Goal: Information Seeking & Learning: Compare options

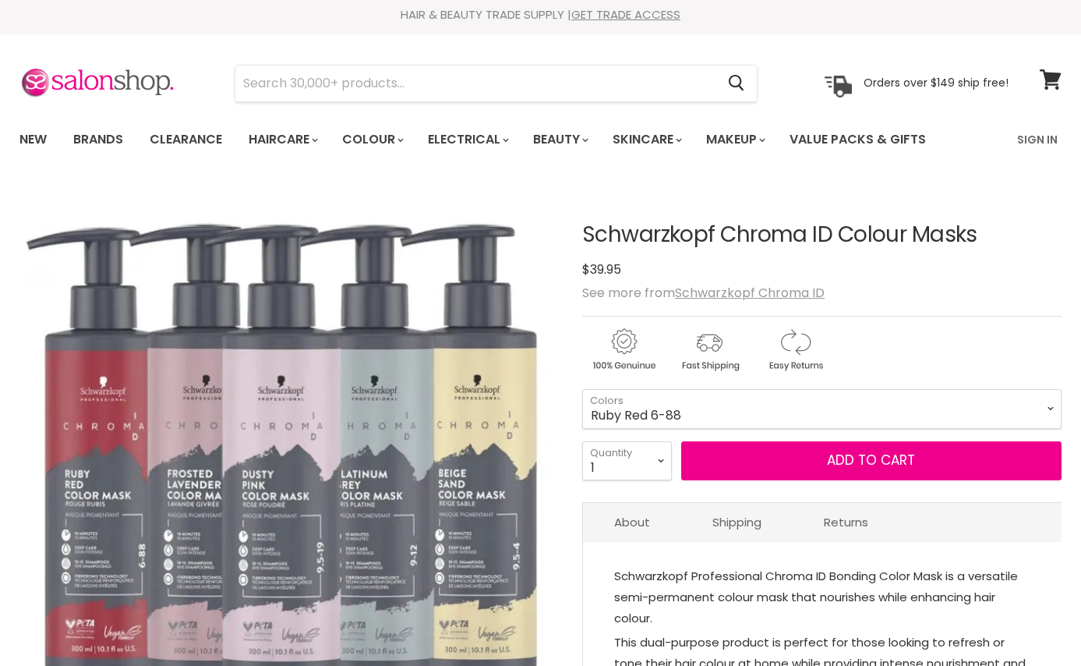
select select "Ruby Red 6-88"
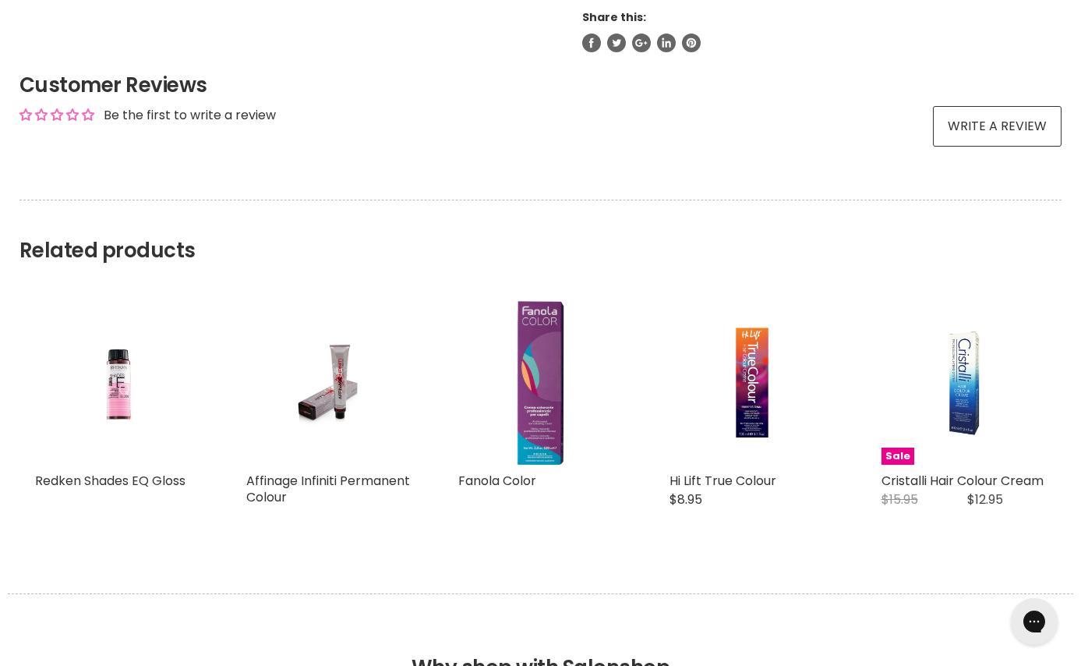
scroll to position [1144, 0]
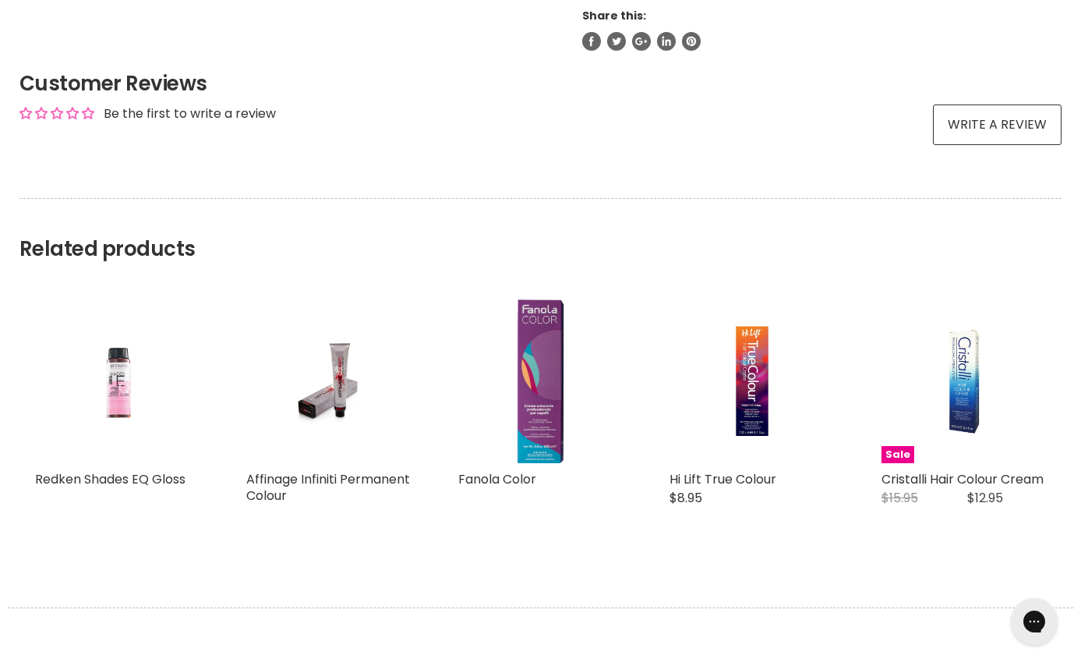
click at [109, 398] on img "Main content" at bounding box center [117, 381] width 110 height 164
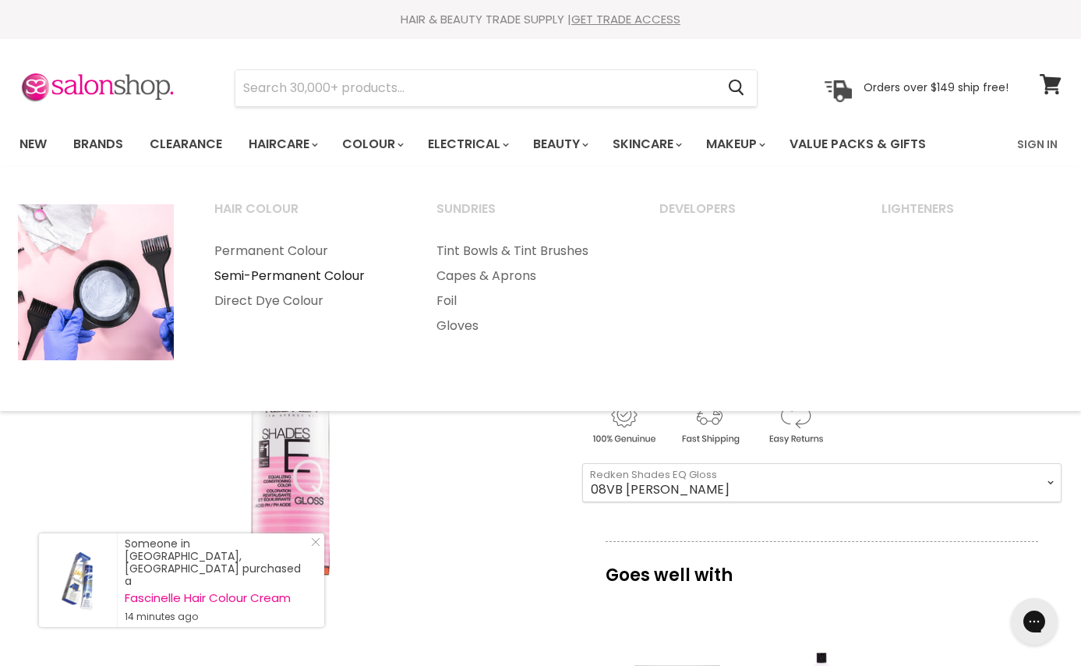
click at [341, 272] on link "Semi-Permanent Colour" at bounding box center [304, 276] width 219 height 25
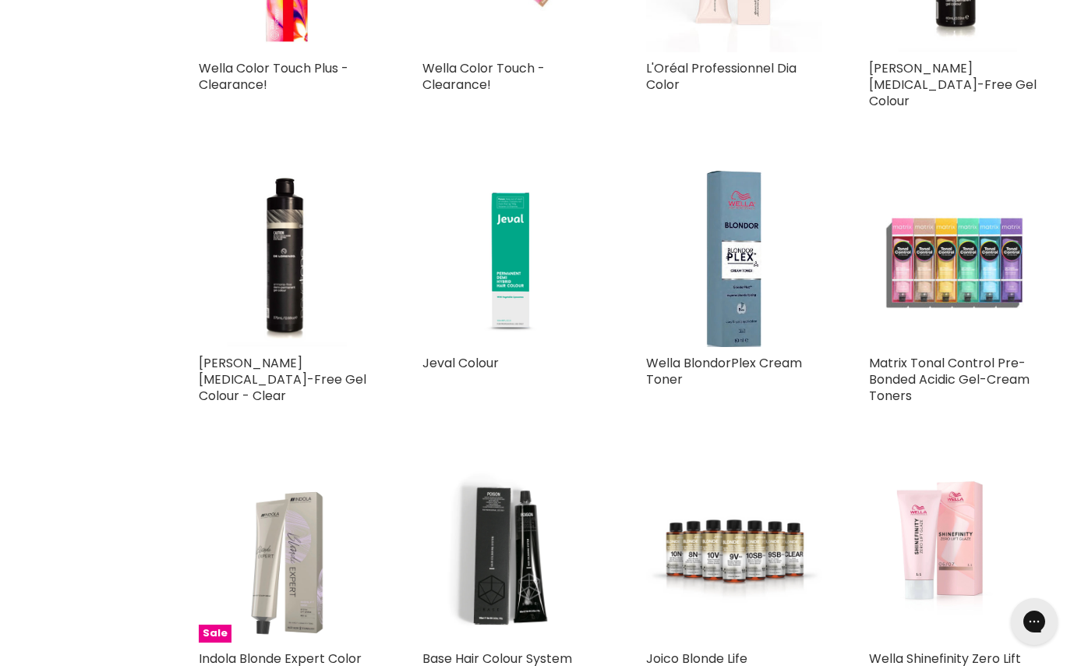
scroll to position [524, 0]
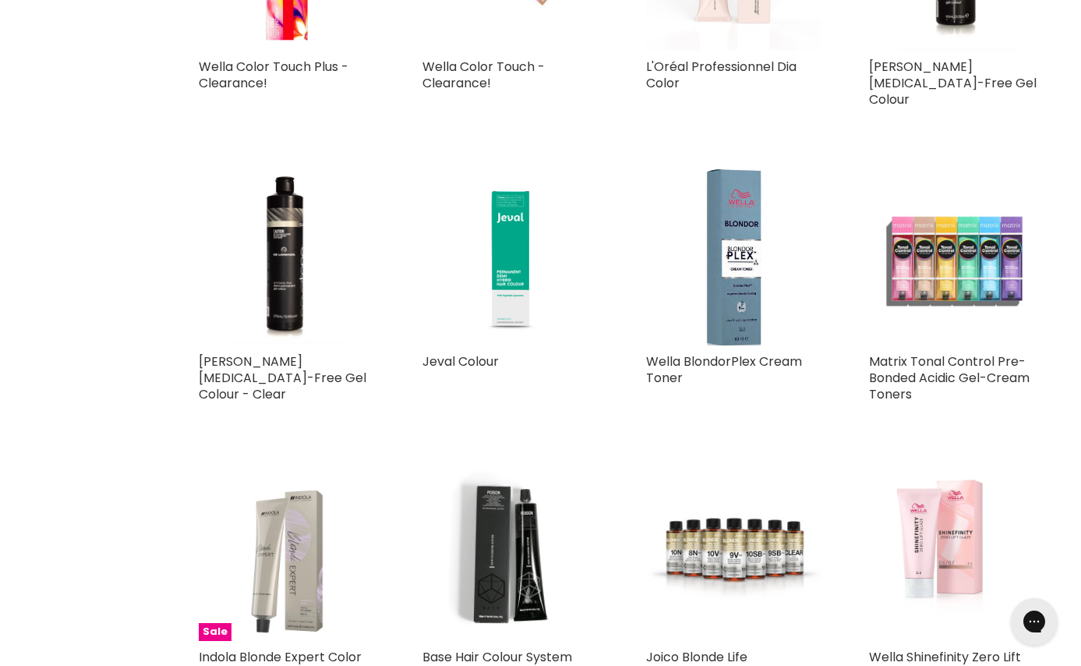
click at [960, 262] on img "Main content" at bounding box center [957, 257] width 177 height 177
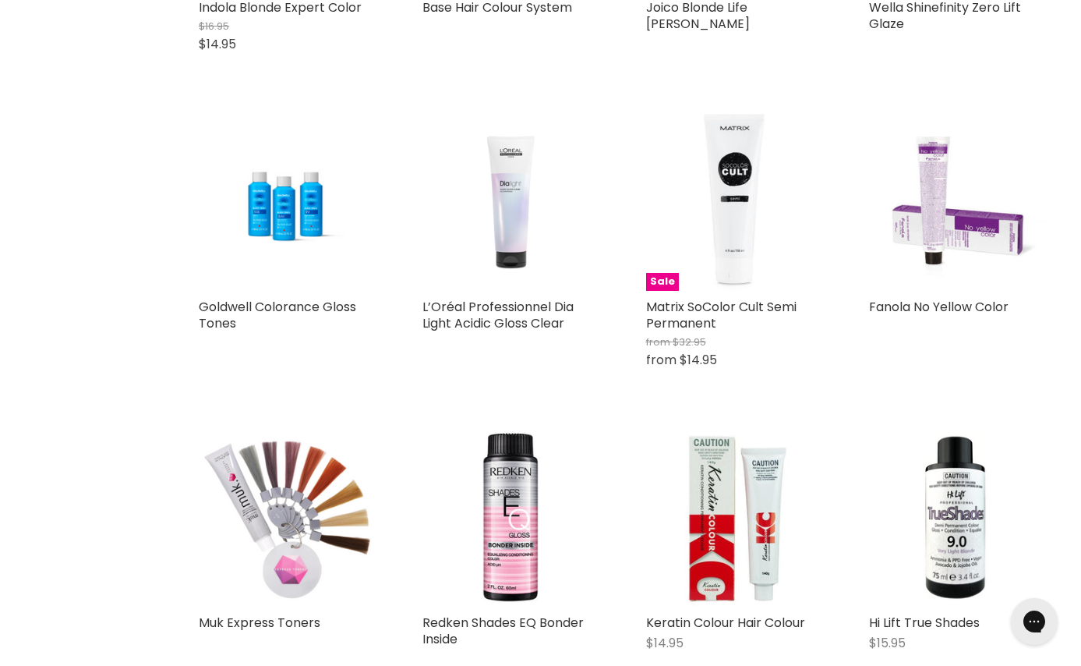
scroll to position [1185, 0]
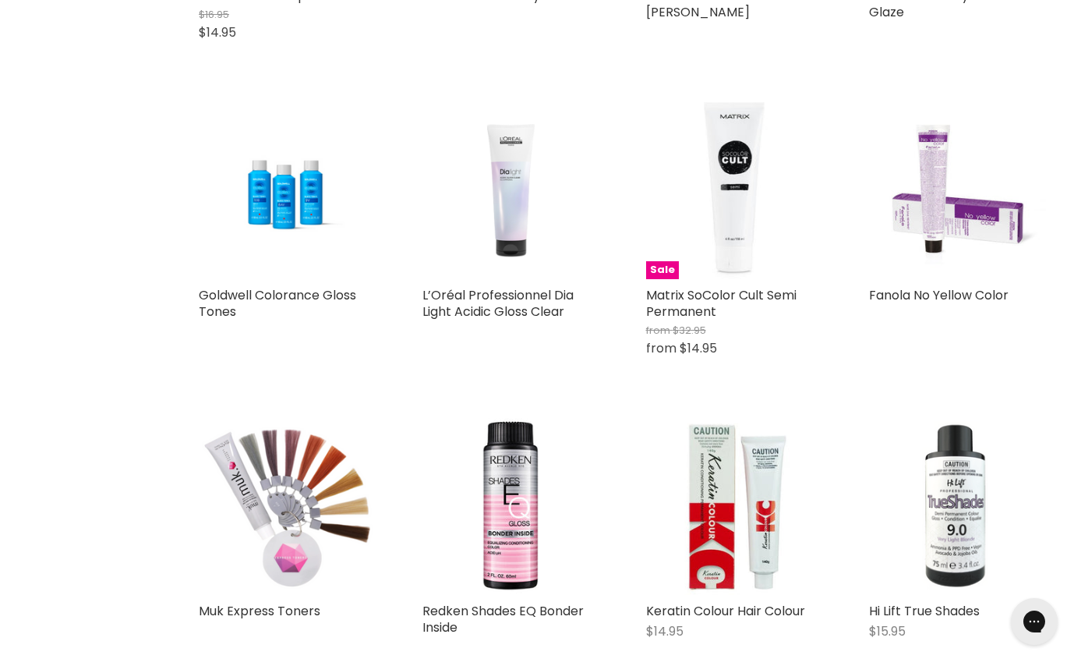
click at [944, 511] on img "Main content" at bounding box center [957, 506] width 177 height 169
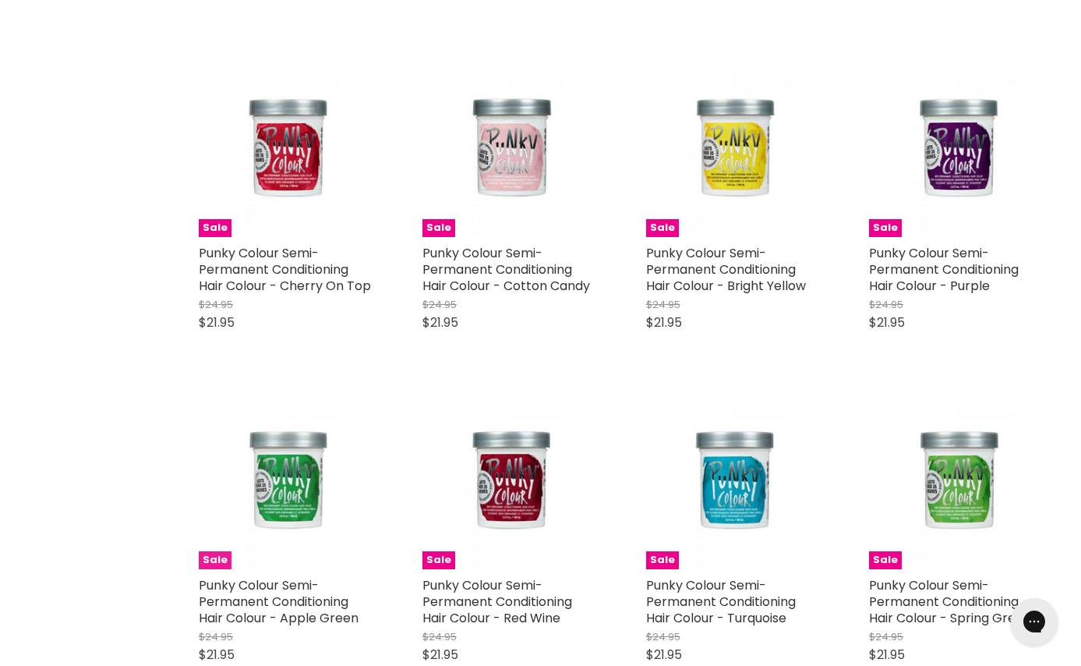
scroll to position [2160, 0]
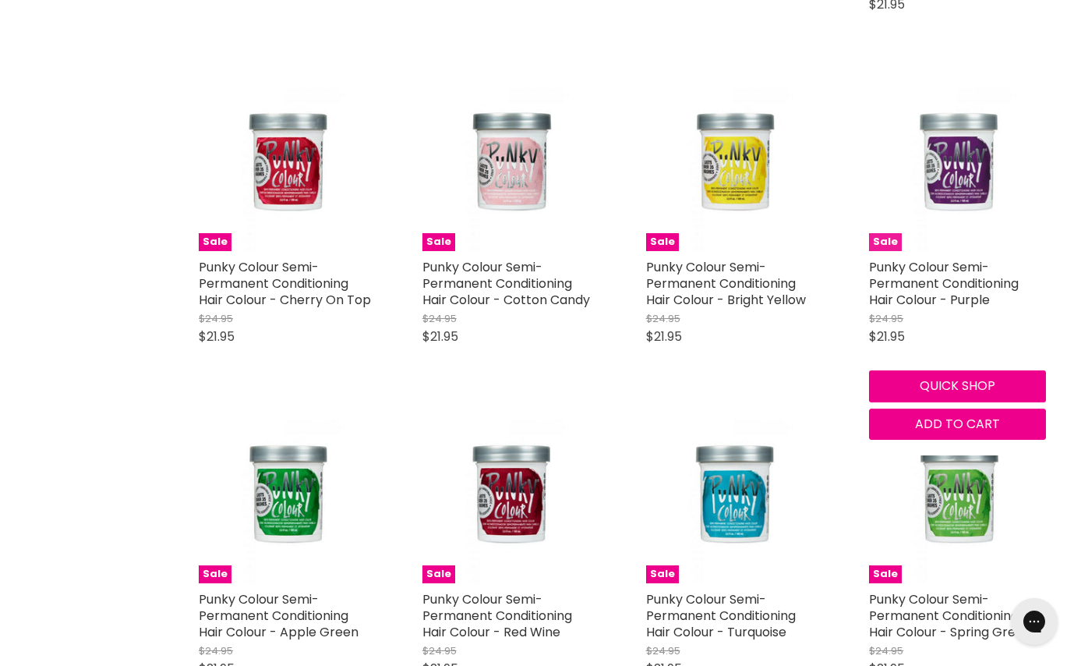
click at [956, 125] on img "Main content" at bounding box center [958, 162] width 117 height 177
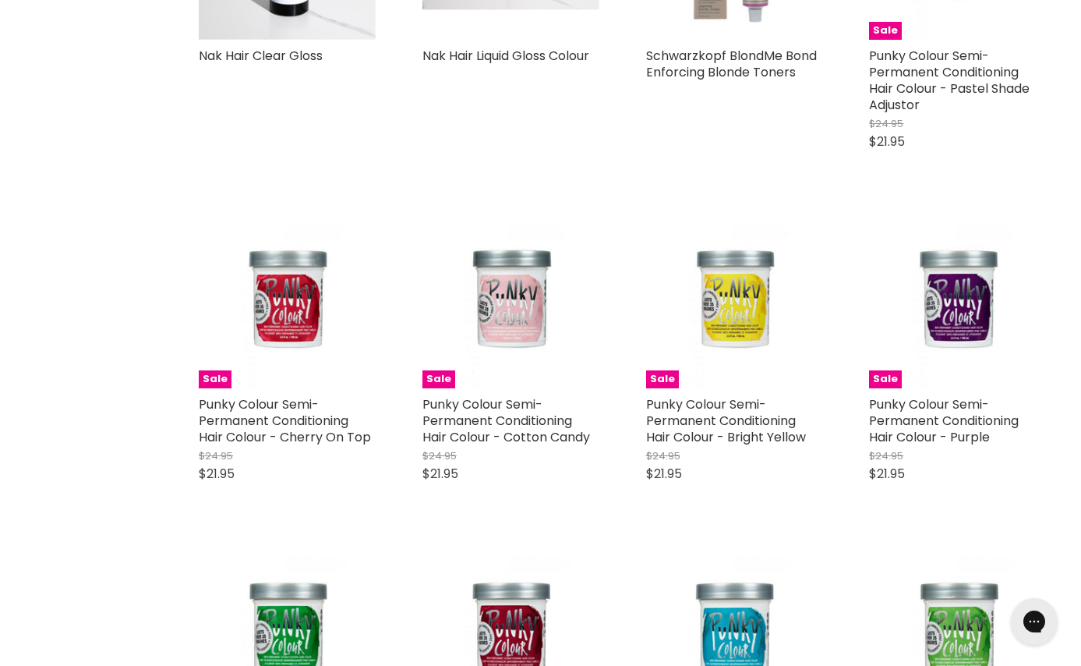
click at [320, 62] on div "Nak Hair Clear Gloss Nak Professional" at bounding box center [287, 13] width 208 height 333
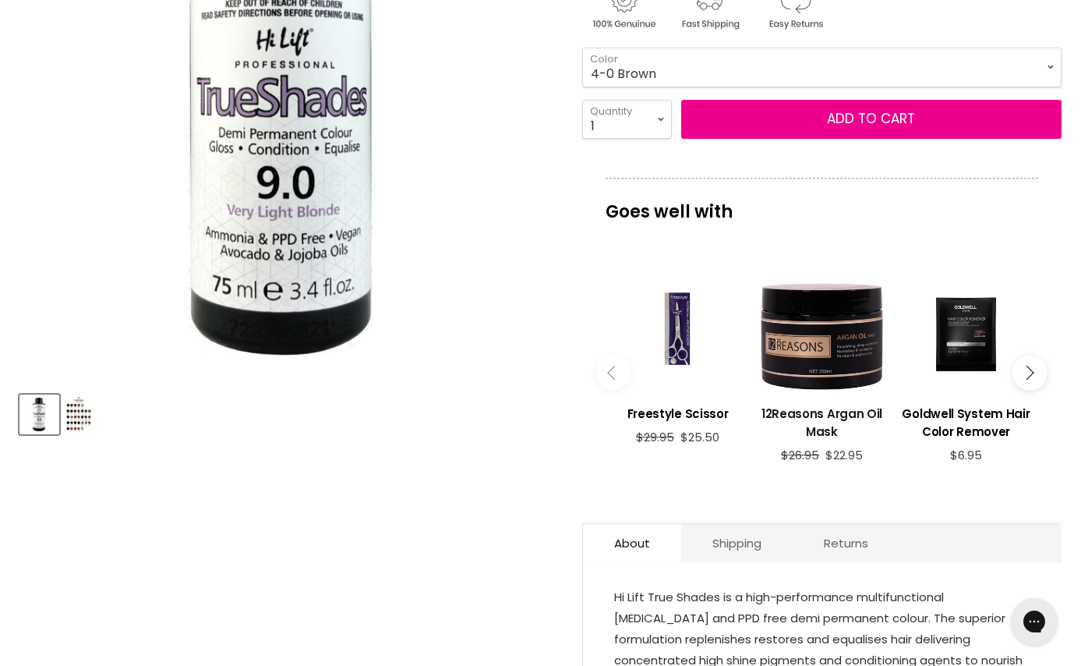
scroll to position [301, 0]
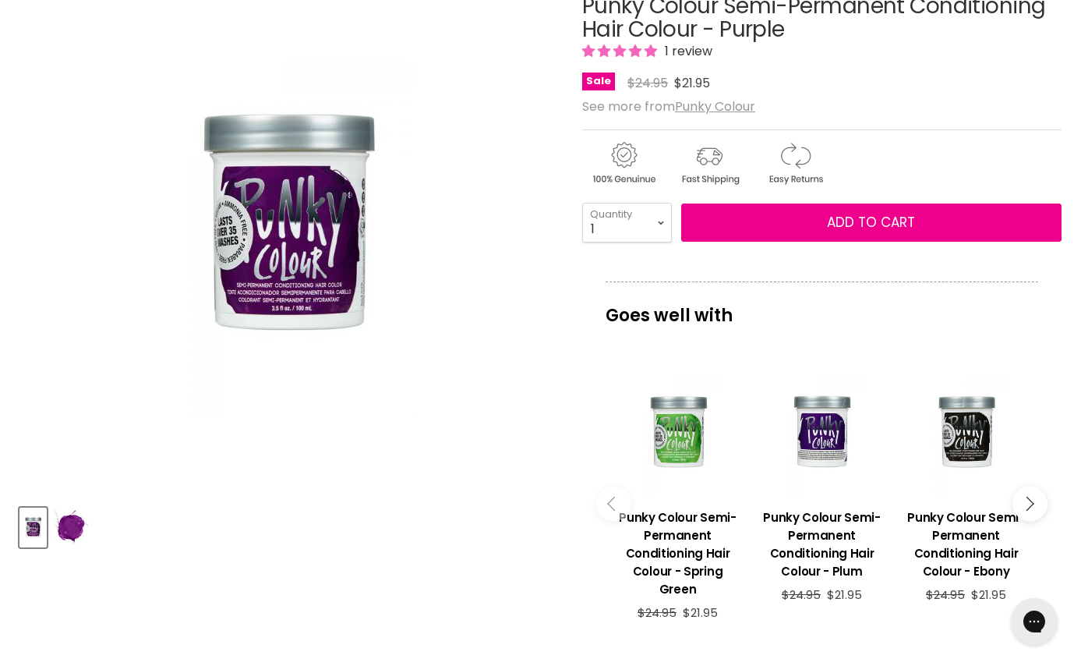
scroll to position [238, 0]
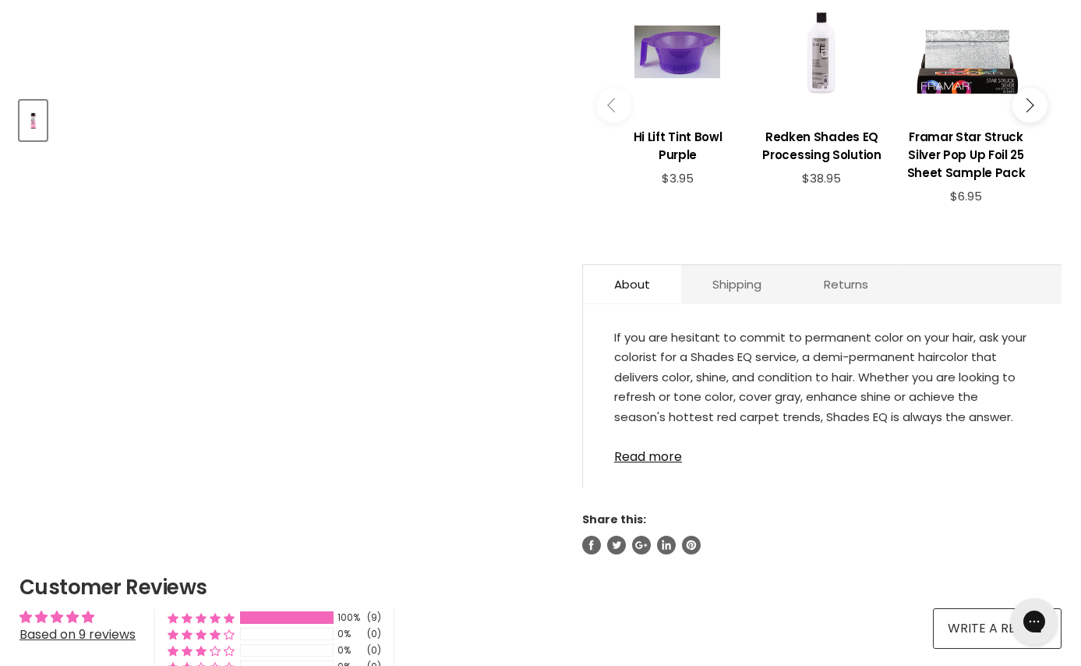
scroll to position [641, 0]
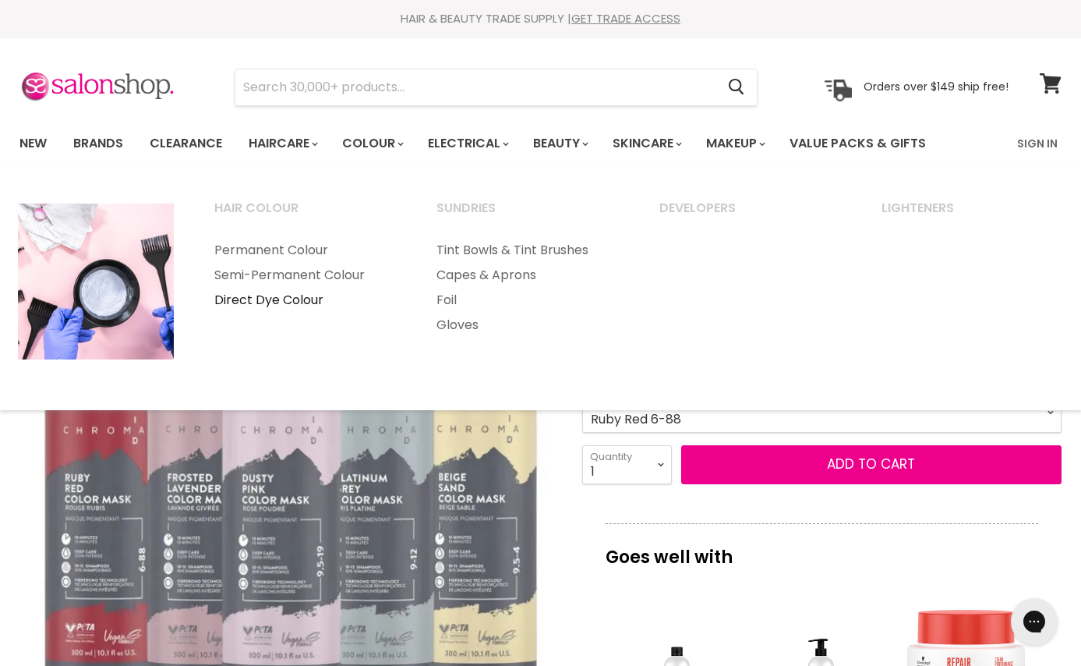
click at [323, 303] on link "Direct Dye Colour" at bounding box center [304, 300] width 219 height 25
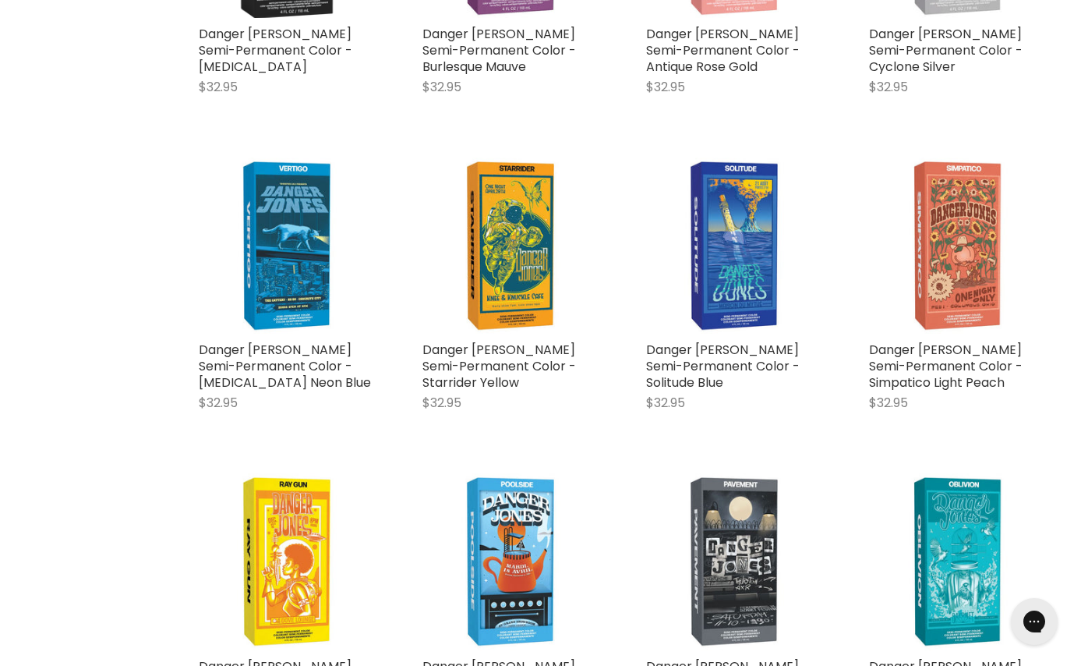
scroll to position [557, 0]
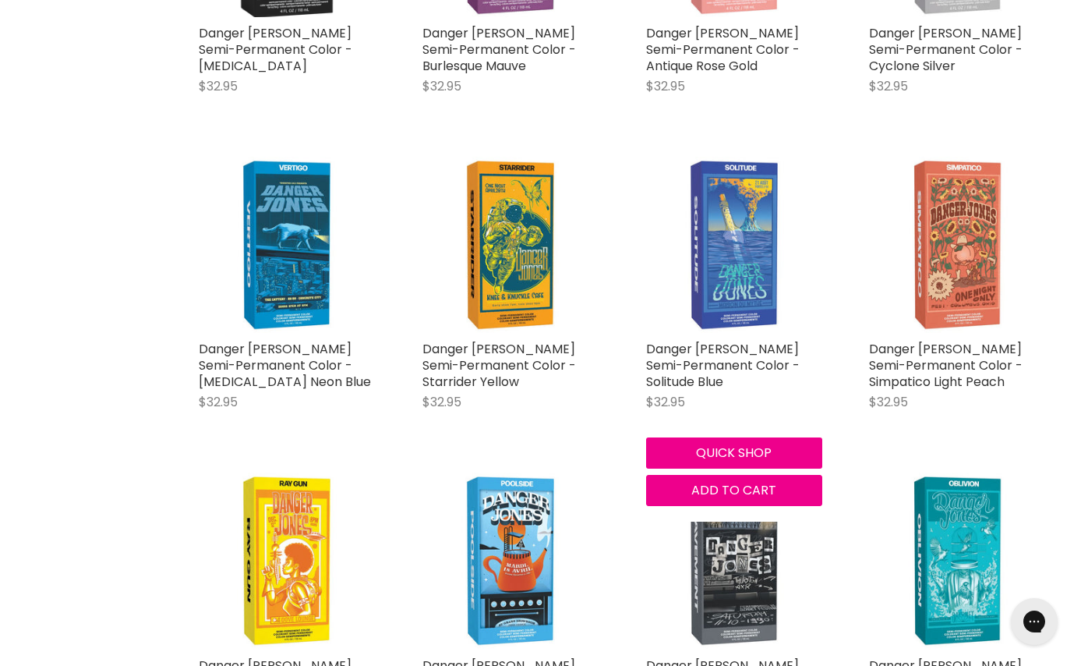
click at [723, 302] on img "Main content" at bounding box center [734, 245] width 177 height 177
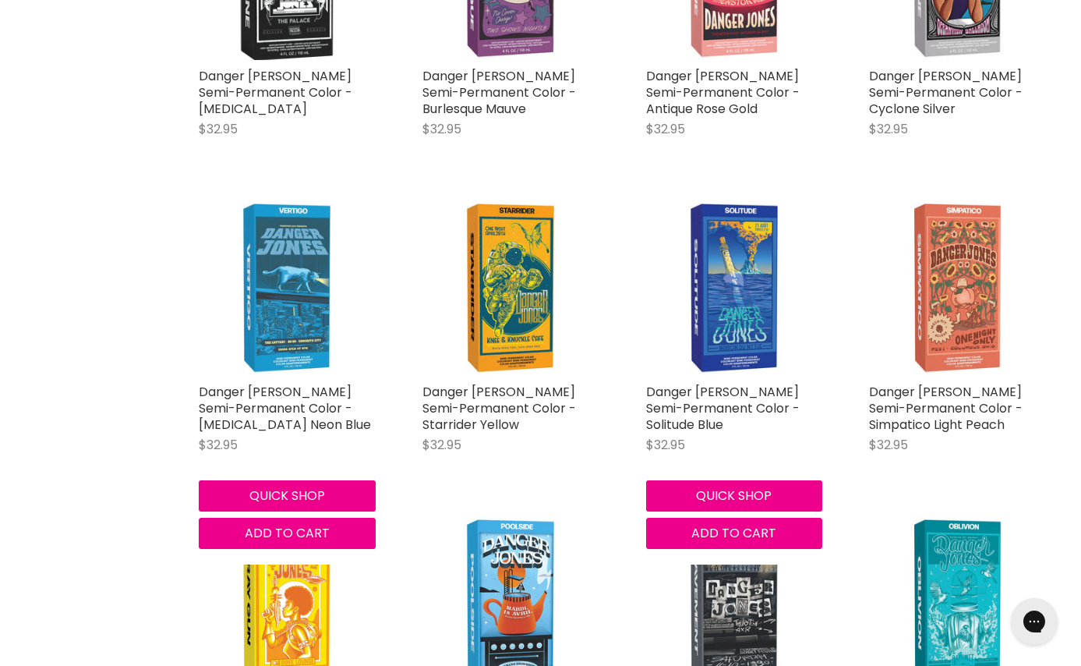
click at [274, 295] on img "Main content" at bounding box center [287, 288] width 177 height 177
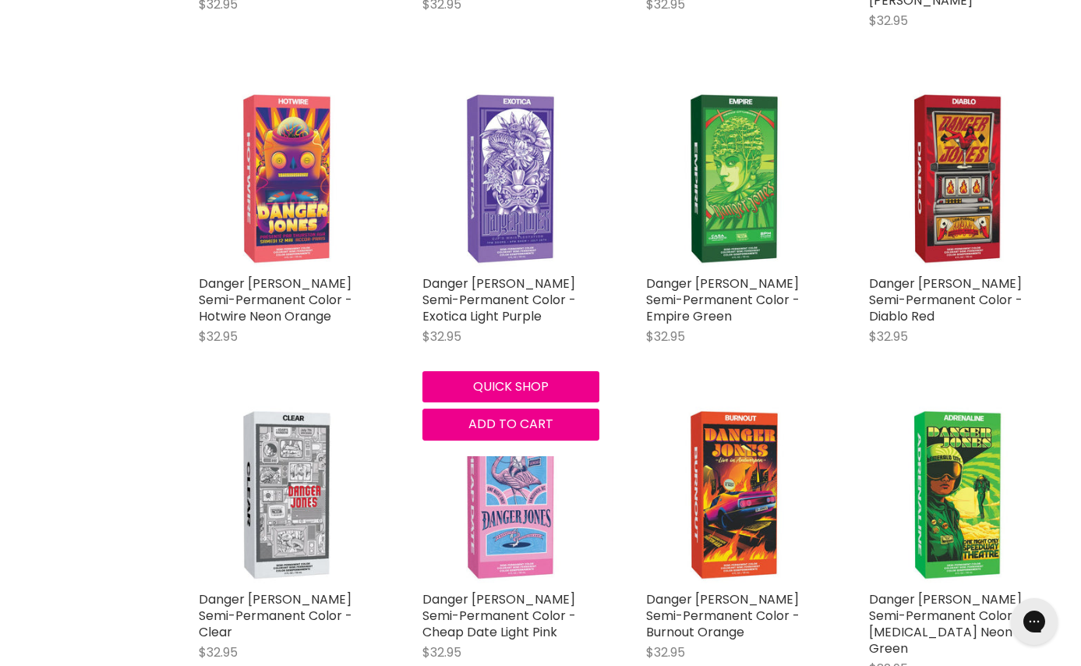
scroll to position [1588, 0]
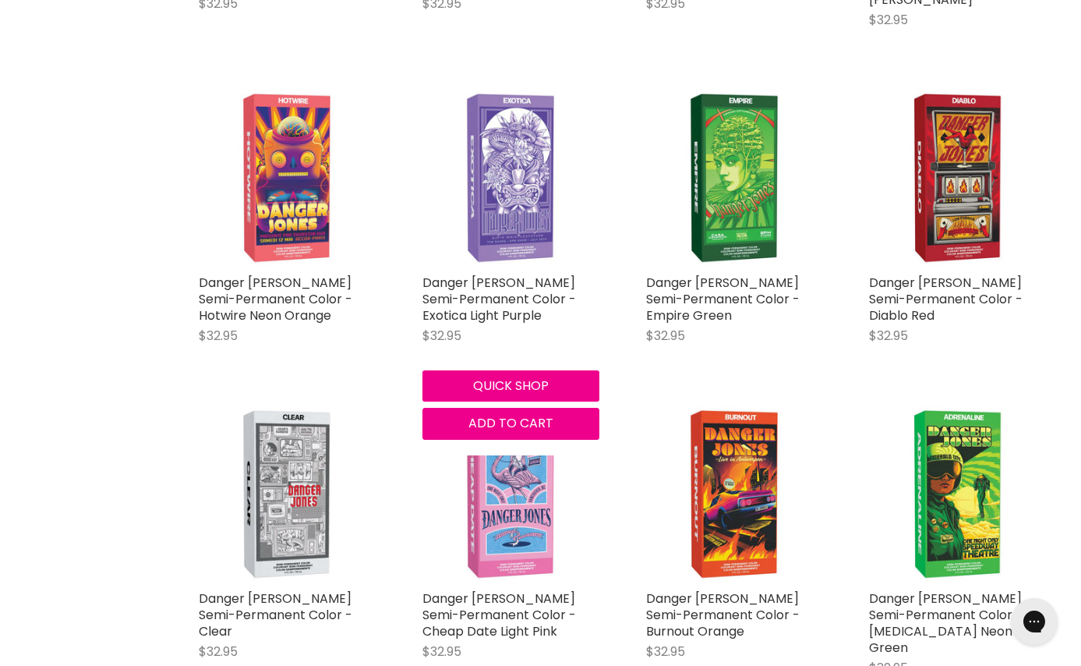
click at [498, 221] on img "Main content" at bounding box center [511, 178] width 177 height 177
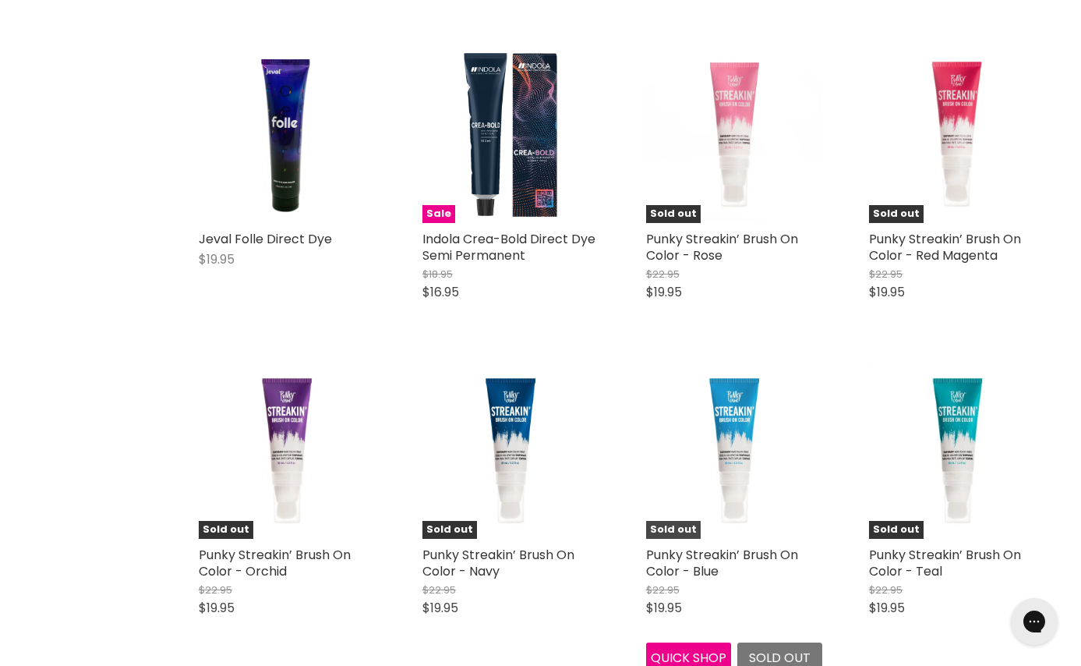
scroll to position [2282, 0]
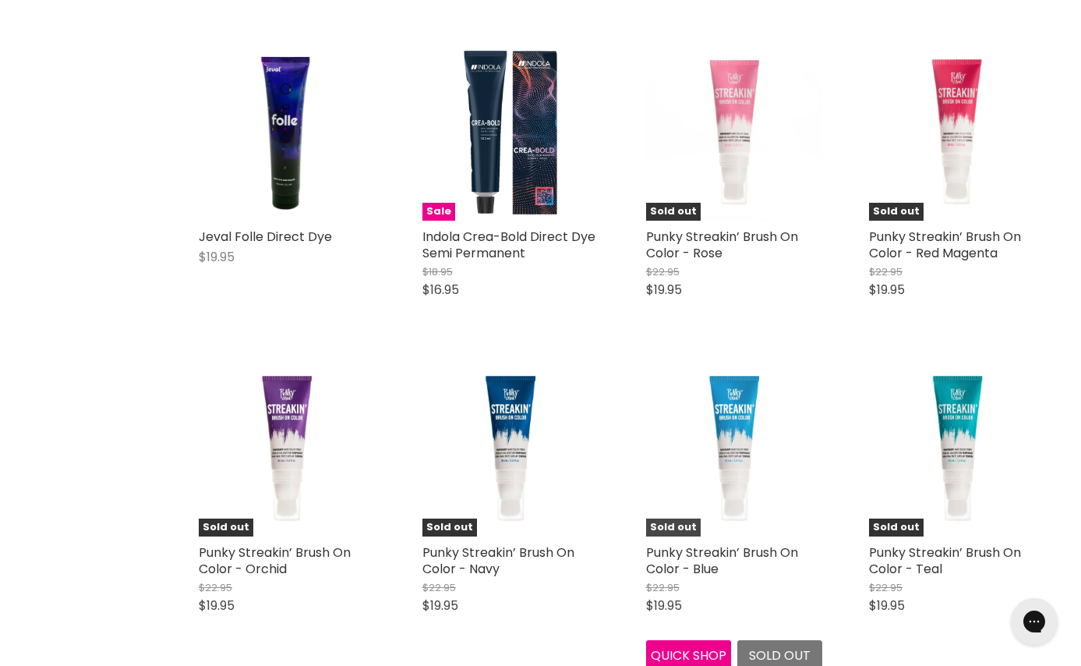
click at [737, 419] on img "Main content" at bounding box center [734, 447] width 177 height 177
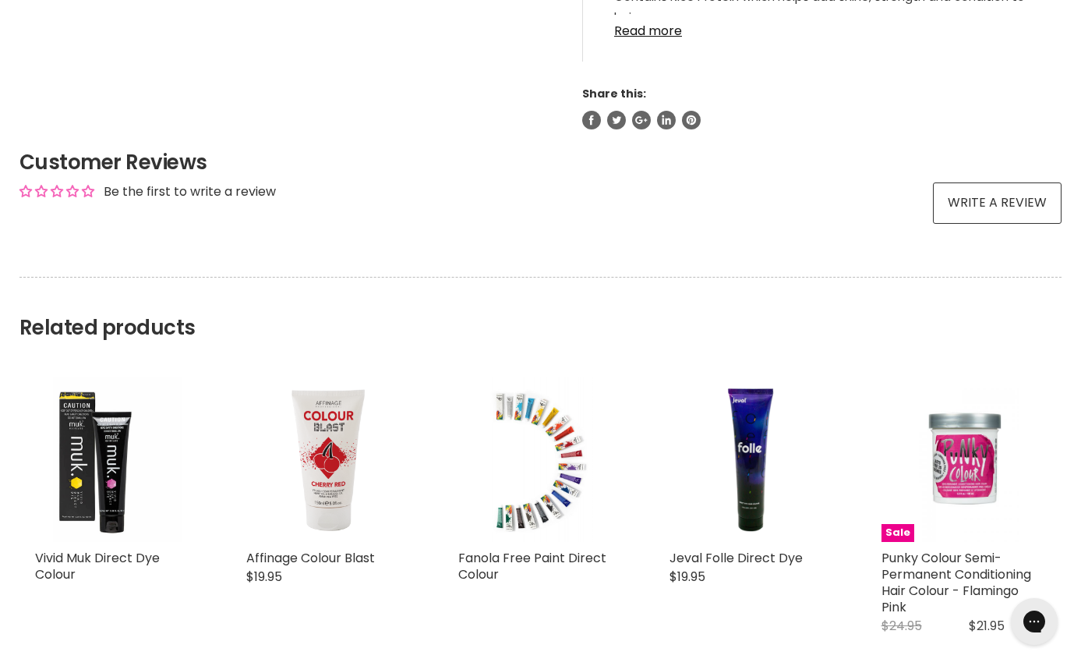
scroll to position [1076, 0]
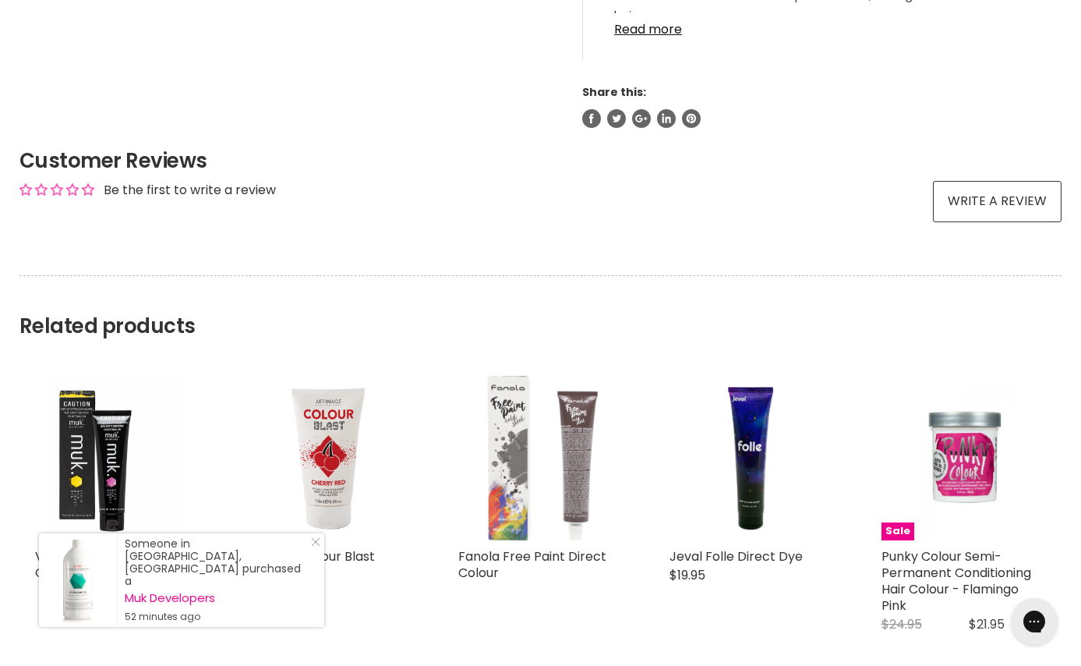
click at [503, 411] on img "Main content" at bounding box center [540, 457] width 164 height 164
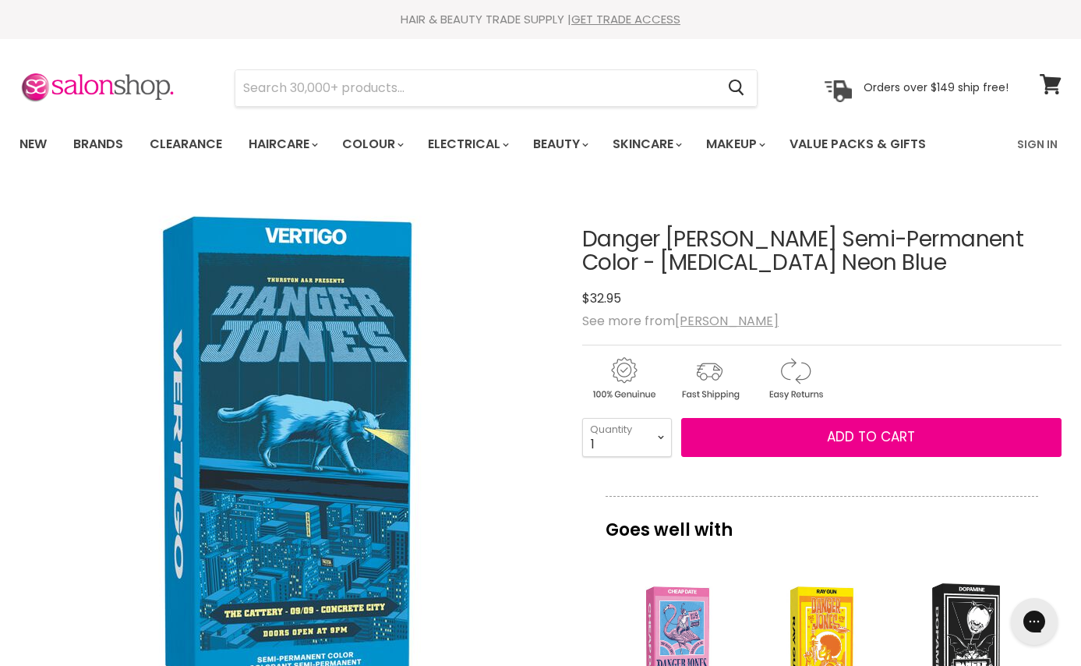
scroll to position [0, 0]
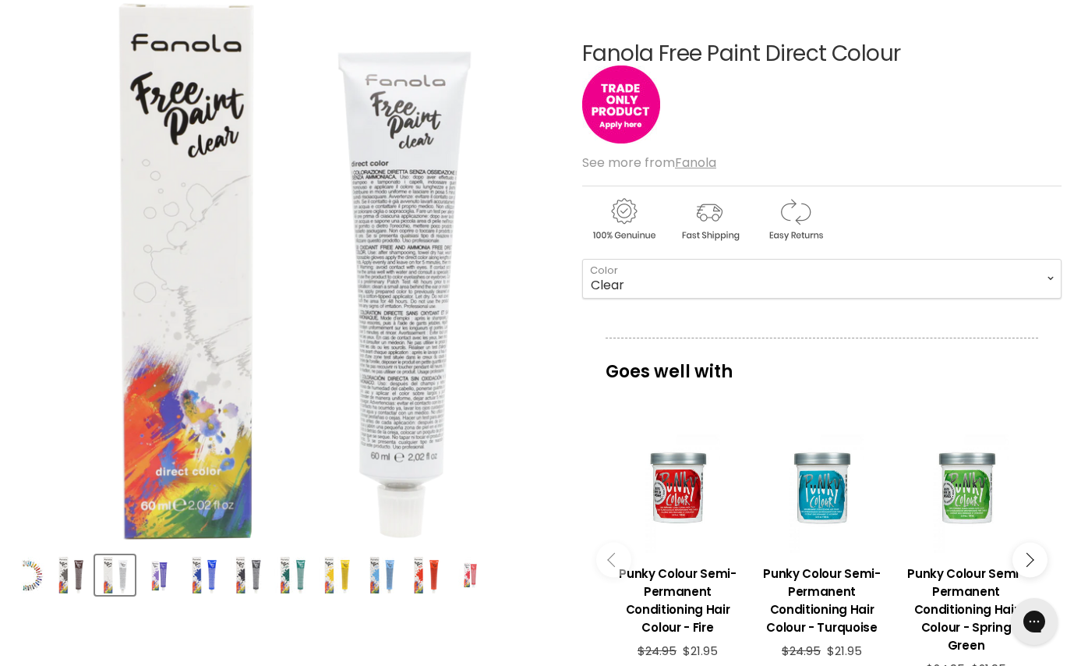
click at [210, 580] on img "Product thumbnails" at bounding box center [204, 575] width 37 height 37
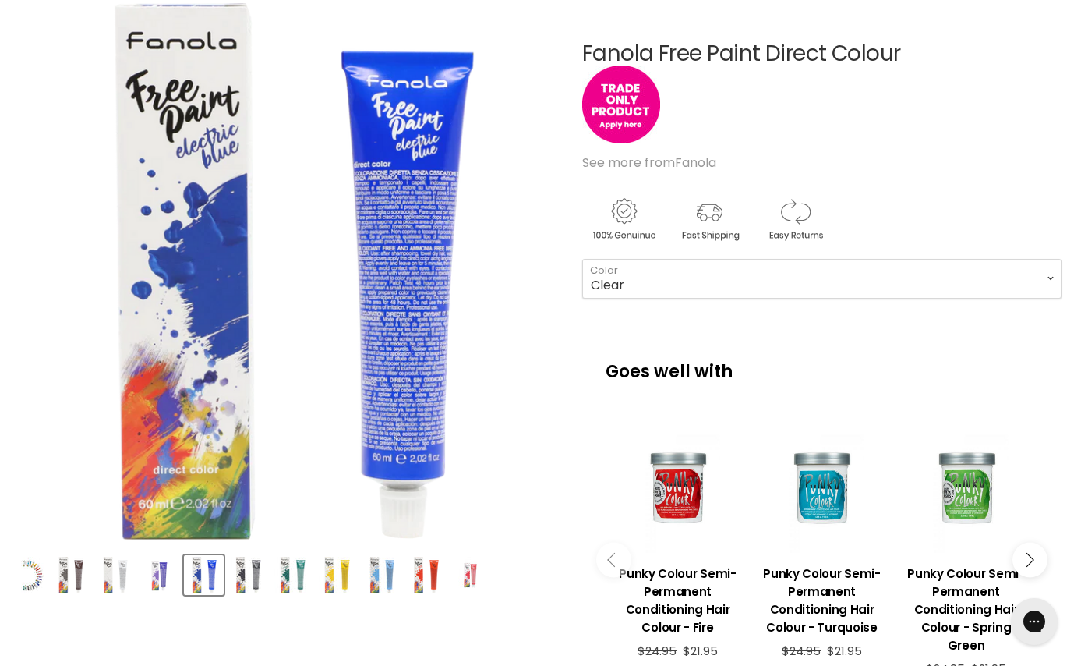
click at [160, 573] on img "Product thumbnails" at bounding box center [159, 575] width 37 height 37
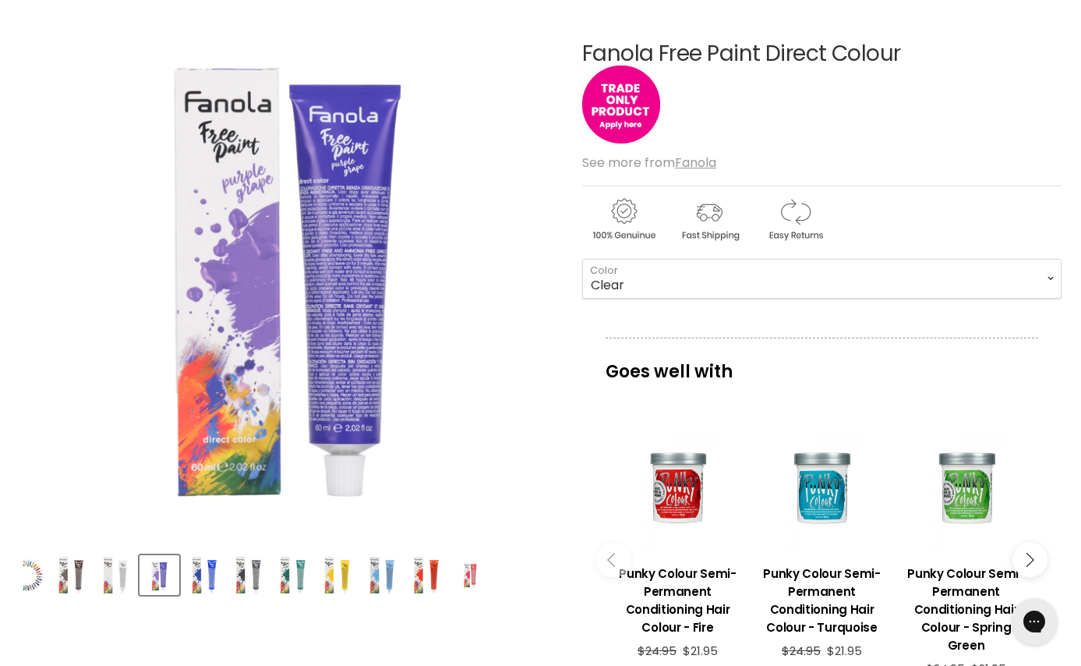
click at [374, 581] on img "Product thumbnails" at bounding box center [381, 575] width 37 height 37
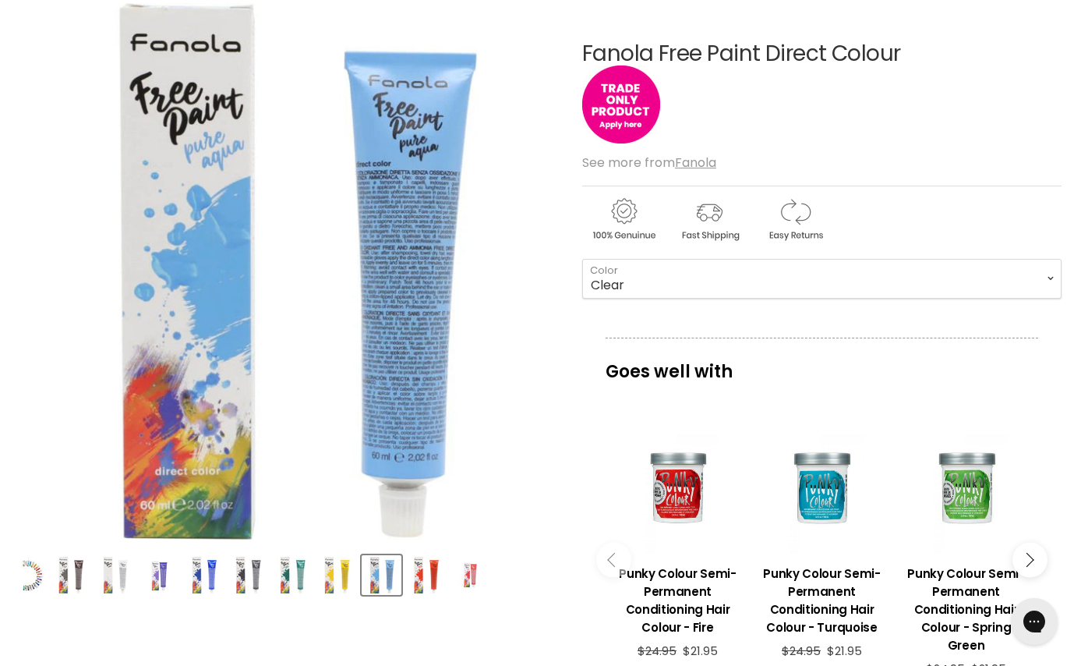
click at [290, 580] on img "Product thumbnails" at bounding box center [292, 575] width 37 height 37
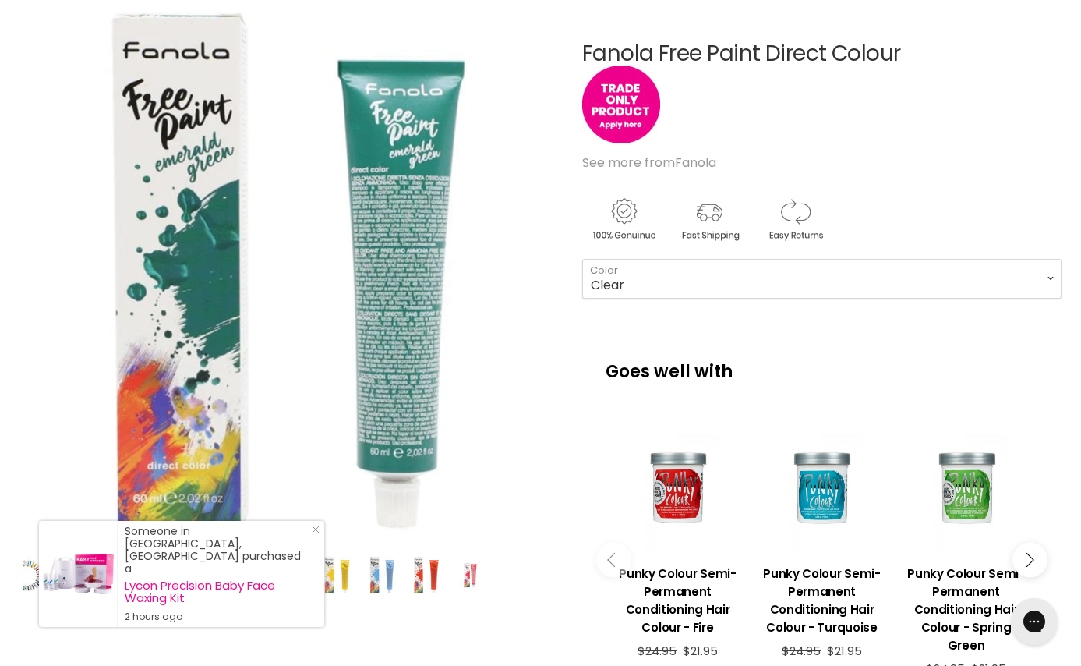
scroll to position [218, 0]
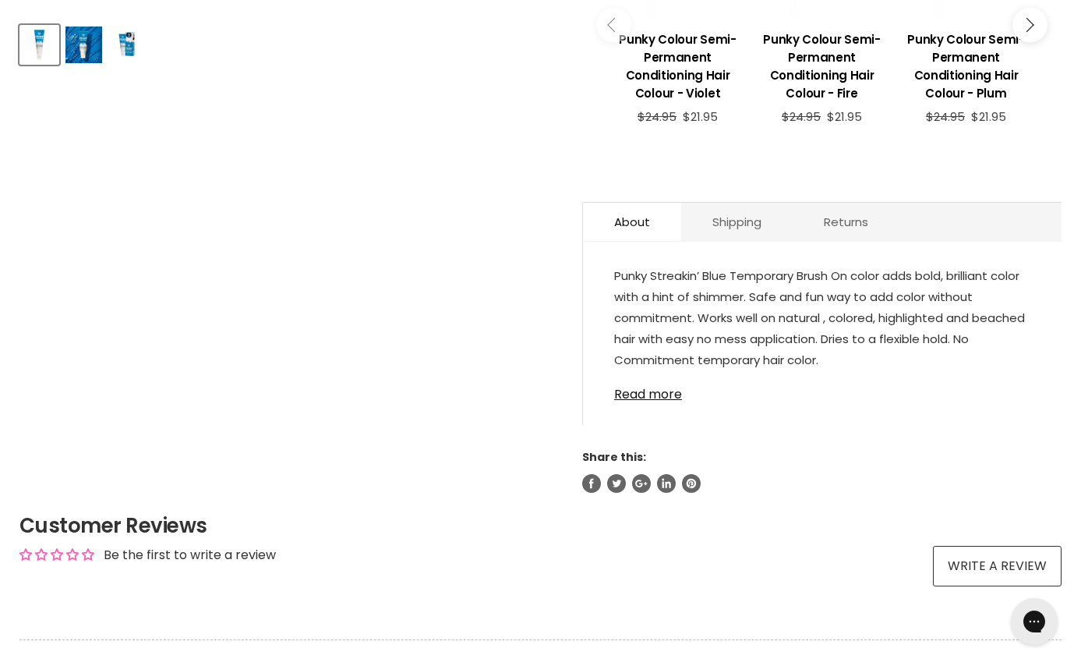
scroll to position [736, 0]
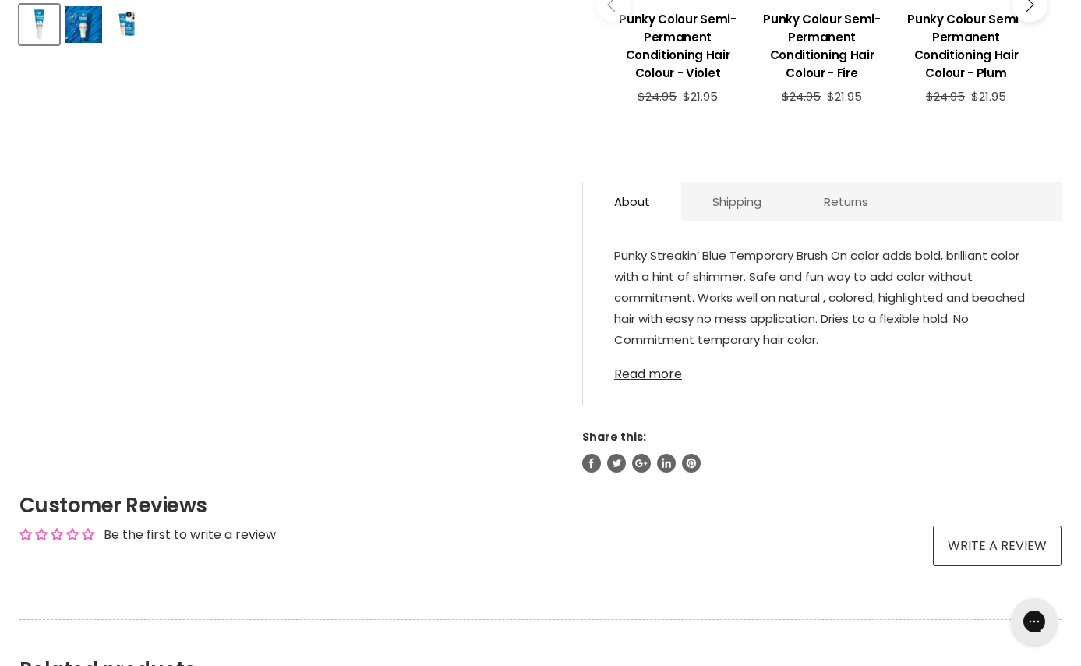
click at [639, 377] on link "Read more" at bounding box center [822, 369] width 416 height 23
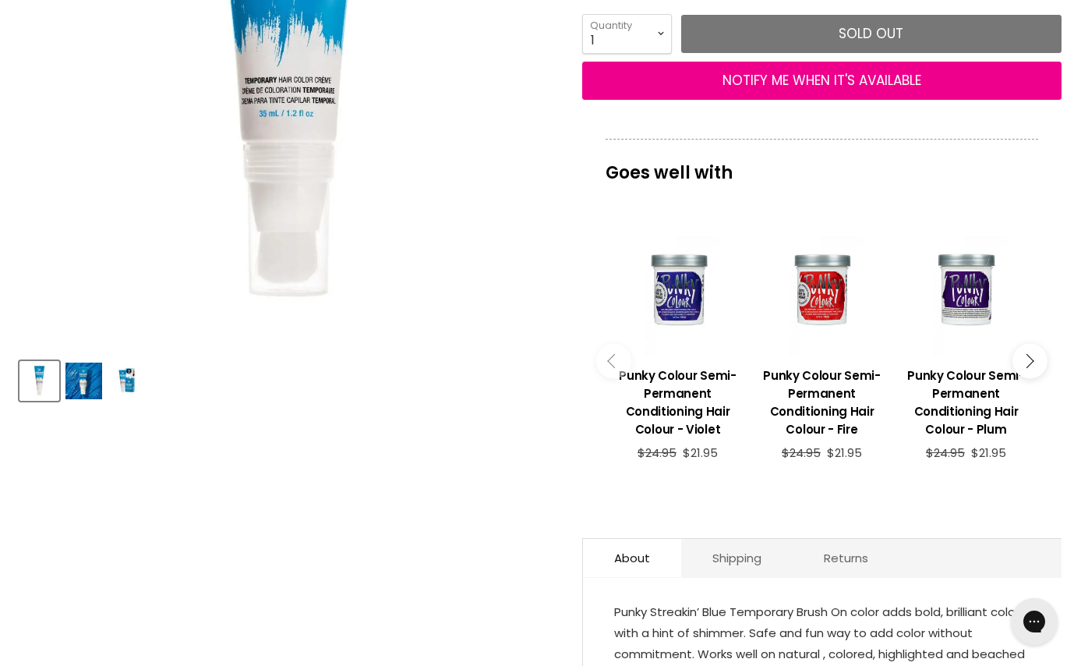
scroll to position [375, 0]
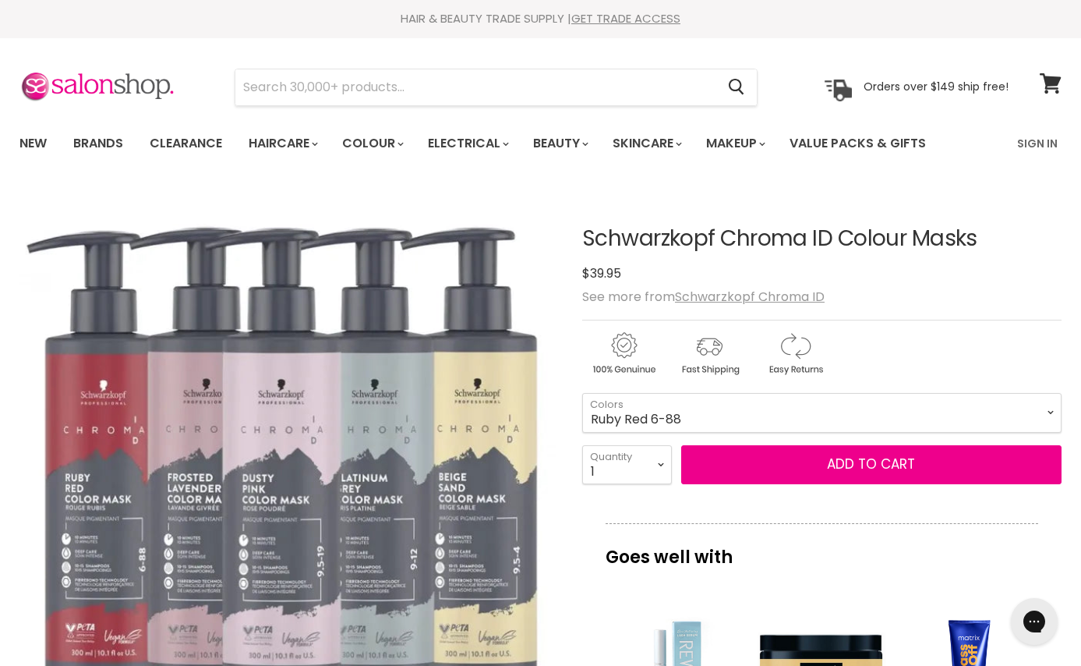
click at [185, 444] on img "Schwarzkopf Chroma ID Colour Masks image. Click or Scroll to Zoom." at bounding box center [287, 455] width 537 height 537
select select "Frosted Lavender 8-19"
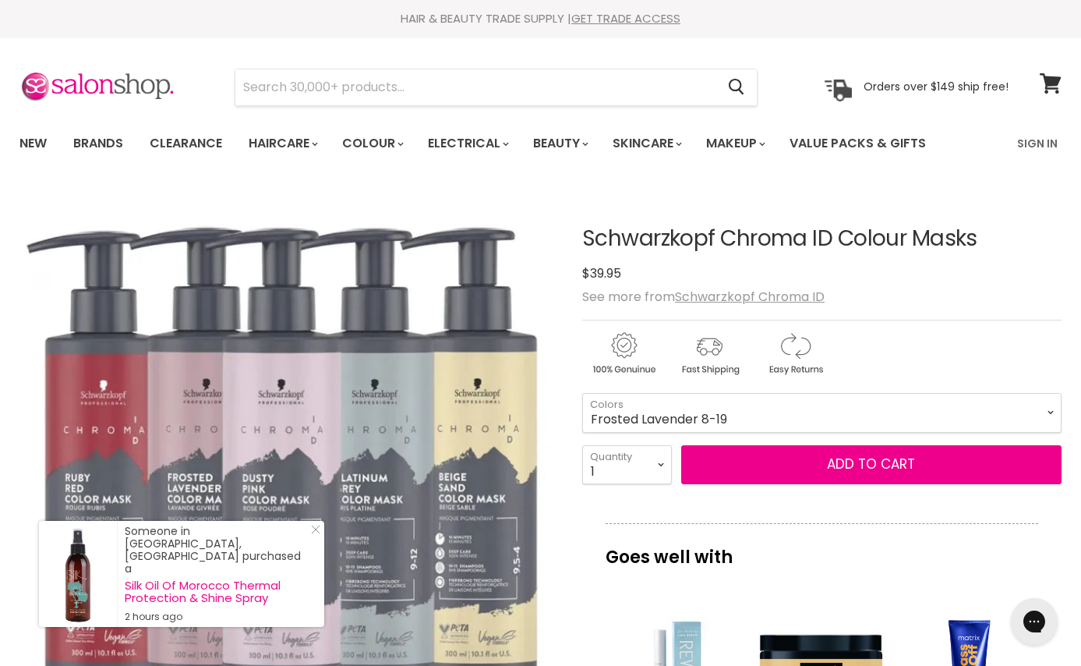
click at [550, 435] on img "Schwarzkopf Chroma ID Colour Masks image. Click or Scroll to Zoom." at bounding box center [287, 455] width 537 height 537
click at [890, 353] on div "Main content" at bounding box center [821, 350] width 479 height 61
